Goal: Use online tool/utility: Utilize a website feature to perform a specific function

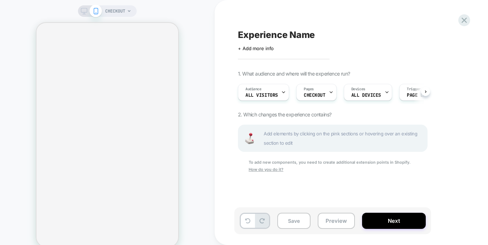
scroll to position [0, 0]
click at [276, 151] on div "Add elements by clicking on the pink sections or hovering over an existing sect…" at bounding box center [333, 138] width 190 height 27
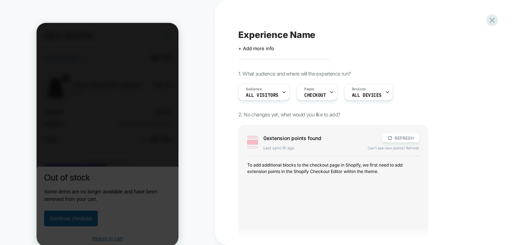
click at [83, 149] on div at bounding box center [108, 134] width 142 height 223
click at [497, 22] on div at bounding box center [491, 20] width 15 height 15
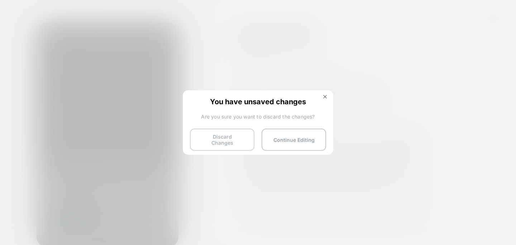
click at [224, 135] on button "Discard Changes" at bounding box center [222, 140] width 64 height 22
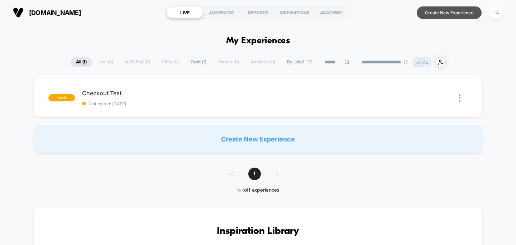
click at [433, 17] on button "Create New Experience" at bounding box center [448, 12] width 65 height 13
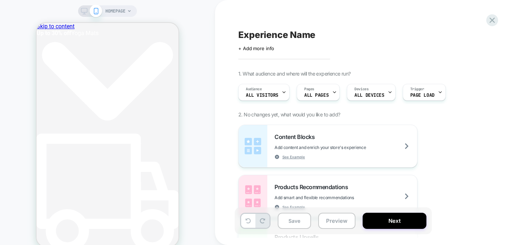
scroll to position [0, 65]
click at [313, 145] on span "Add content and enrich your store's experience" at bounding box center [337, 147] width 127 height 5
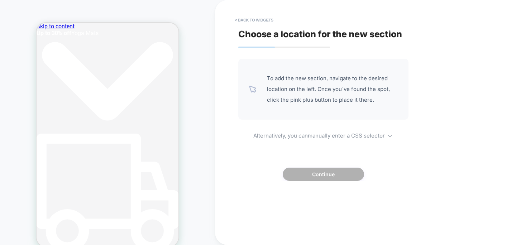
scroll to position [0, 185]
click at [303, 116] on div "To add the new section, navigate to the desired location on the left. Once you`…" at bounding box center [323, 89] width 170 height 61
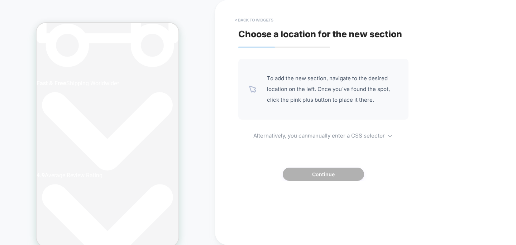
click at [239, 16] on button "< Back to widgets" at bounding box center [254, 19] width 46 height 11
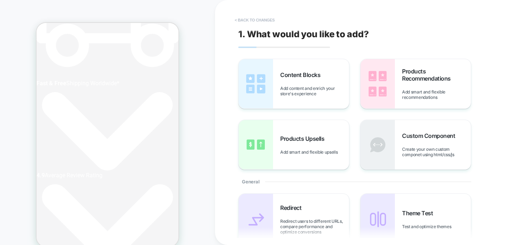
click at [247, 24] on button "< Back to changes" at bounding box center [254, 19] width 47 height 11
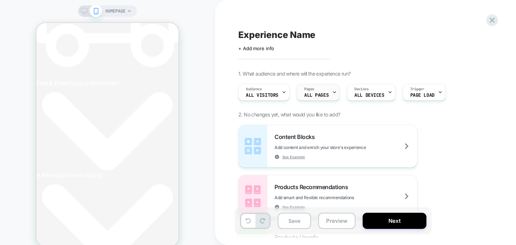
click at [300, 91] on div "Pages ALL PAGES" at bounding box center [316, 92] width 39 height 16
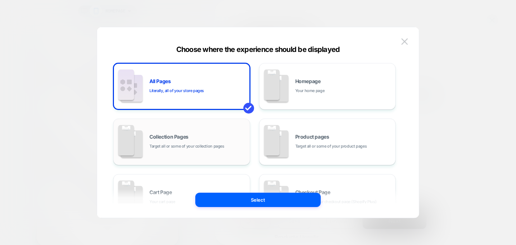
click at [199, 142] on div "Collection Pages Target all or some of your collection pages" at bounding box center [197, 141] width 97 height 15
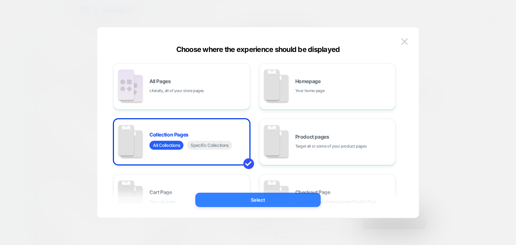
click at [267, 204] on button "Select" at bounding box center [257, 200] width 125 height 14
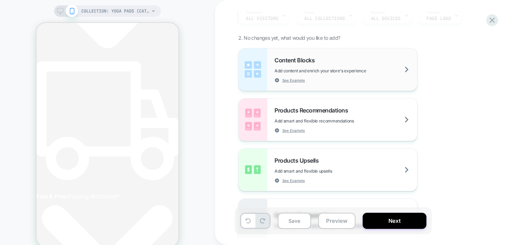
click at [289, 64] on div "Content Blocks Add content and enrich your store's experience See Example" at bounding box center [345, 70] width 143 height 26
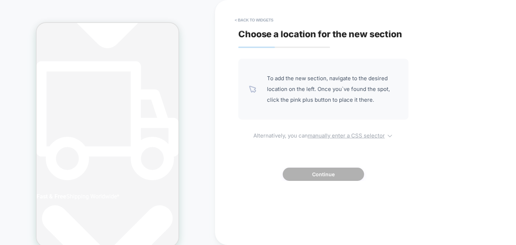
click at [341, 132] on u "manually enter a CSS selector" at bounding box center [346, 135] width 77 height 7
select select "*******"
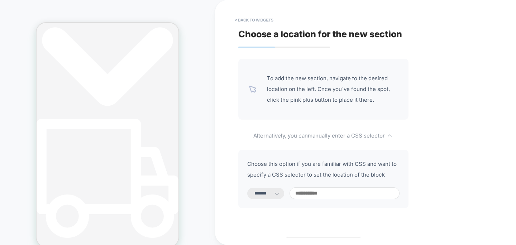
scroll to position [0, 135]
click at [182, 153] on div "COLLECTION: Yoga Pads (Category) COLLECTION: Yoga Pads (Category)" at bounding box center [107, 128] width 215 height 243
click at [438, 15] on span "< Back to widgets" at bounding box center [365, 19] width 269 height 11
